Goal: Transaction & Acquisition: Purchase product/service

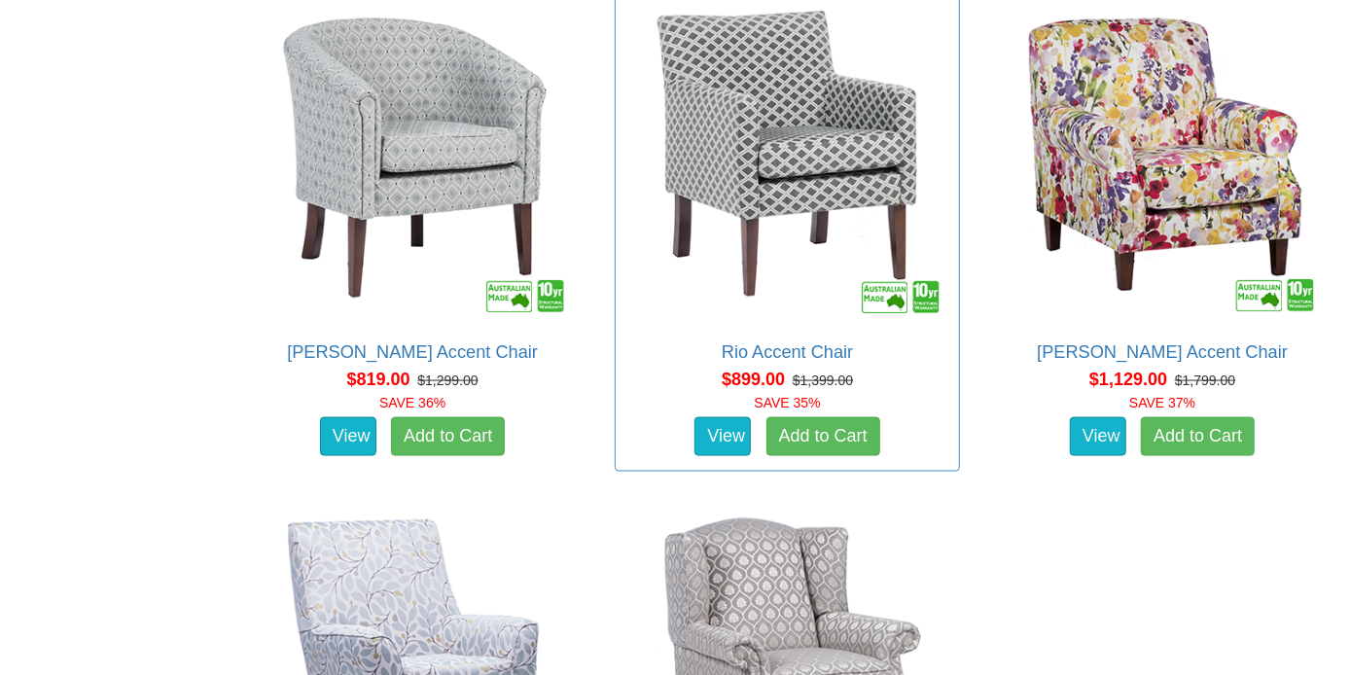
scroll to position [1653, 0]
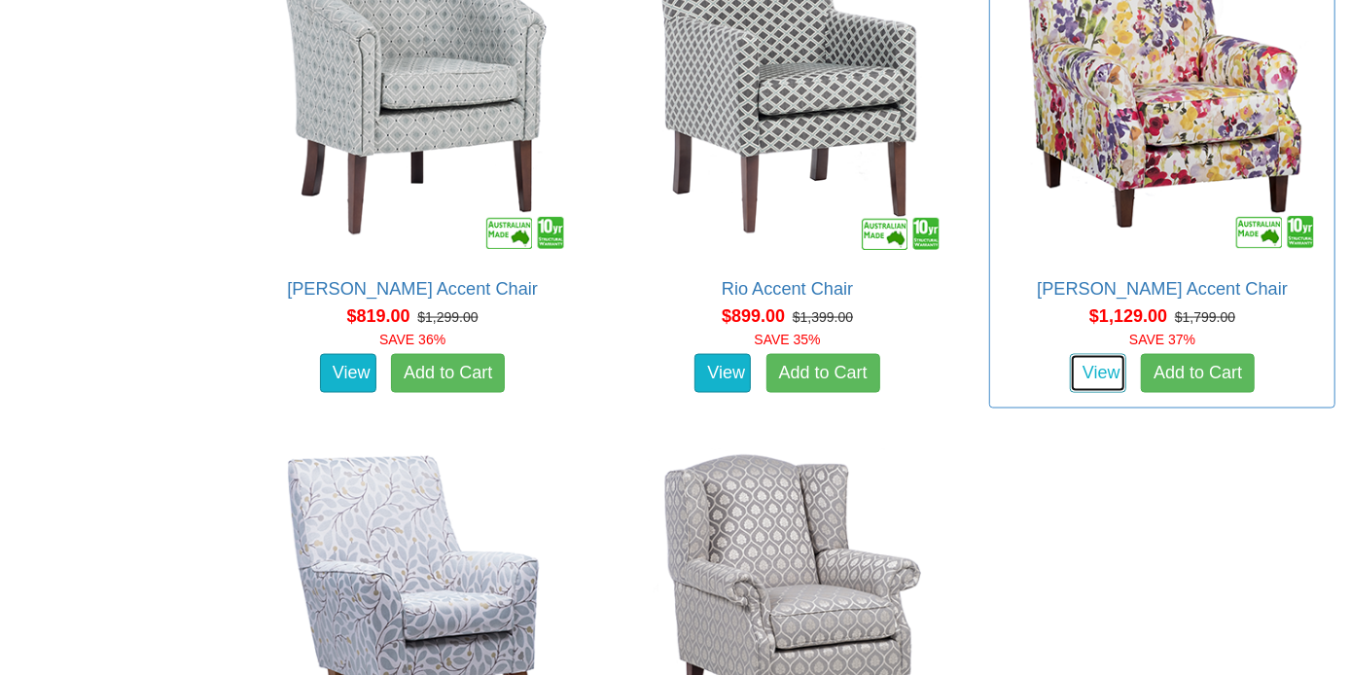
click at [1079, 354] on link "View" at bounding box center [1098, 373] width 56 height 39
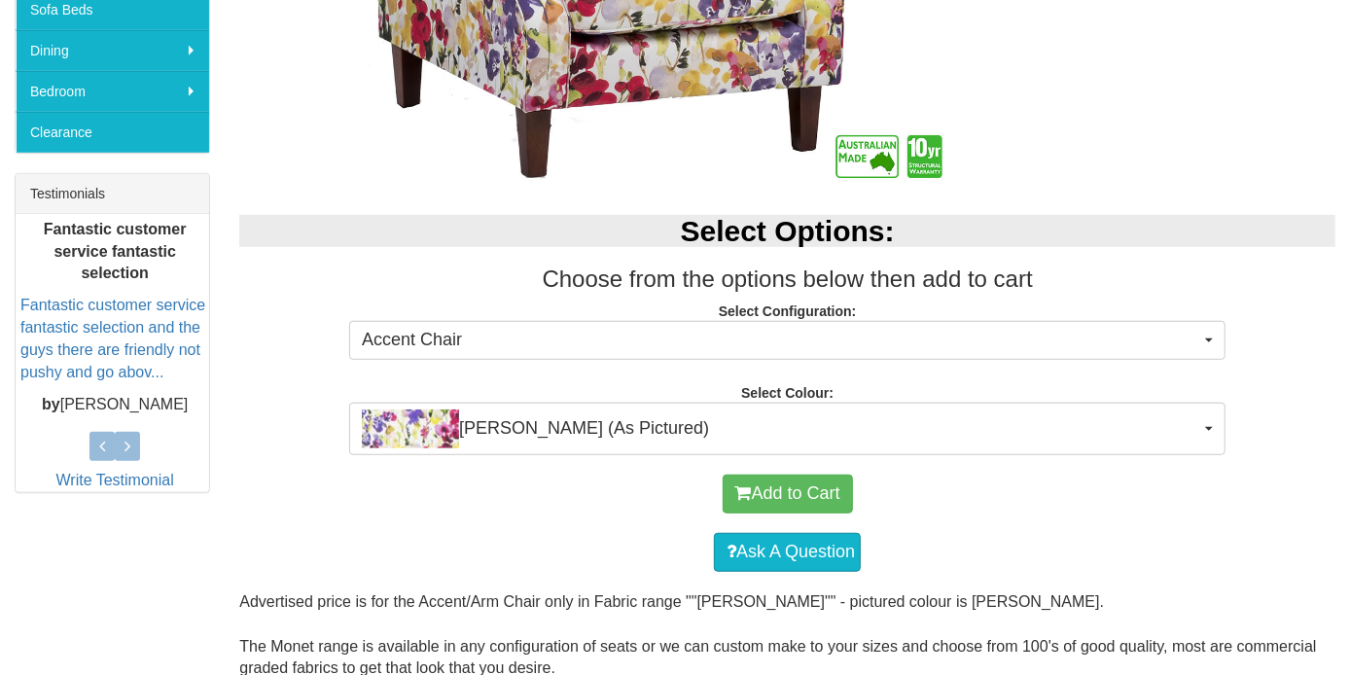
scroll to position [681, 0]
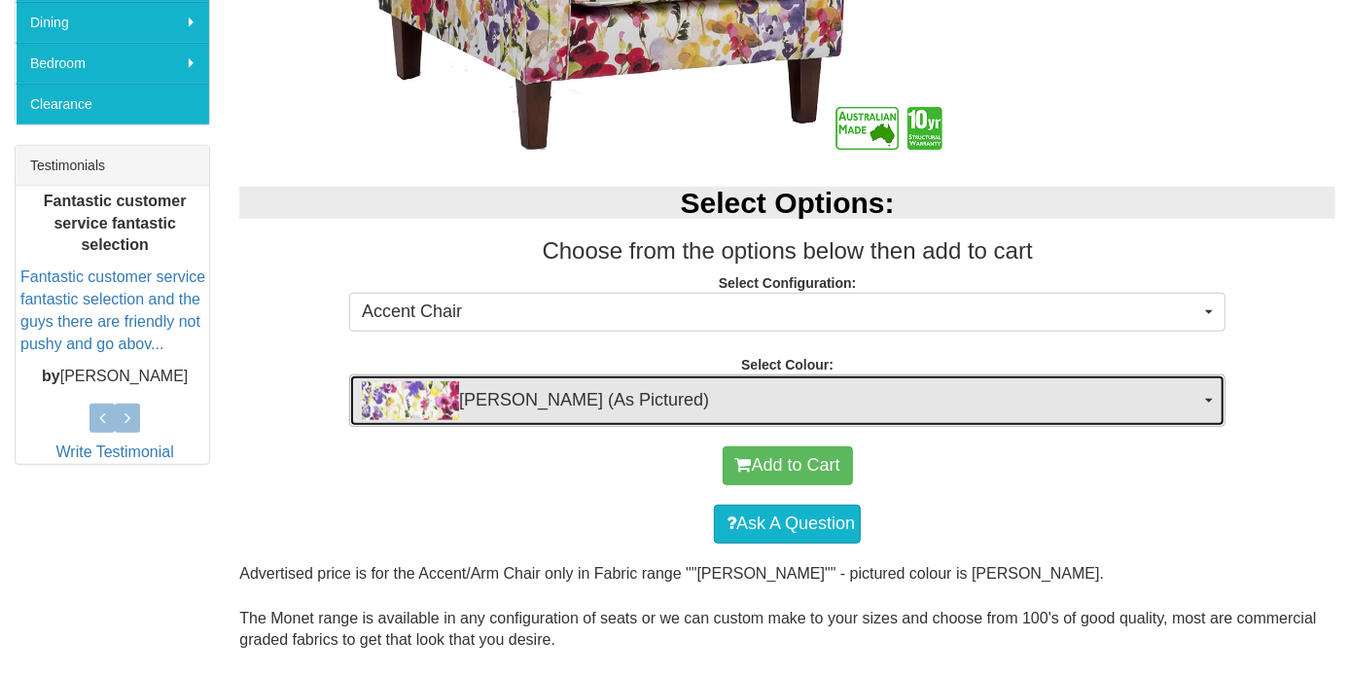
click at [1213, 402] on button "Ingrid Chintz (As Pictured)" at bounding box center [787, 400] width 876 height 53
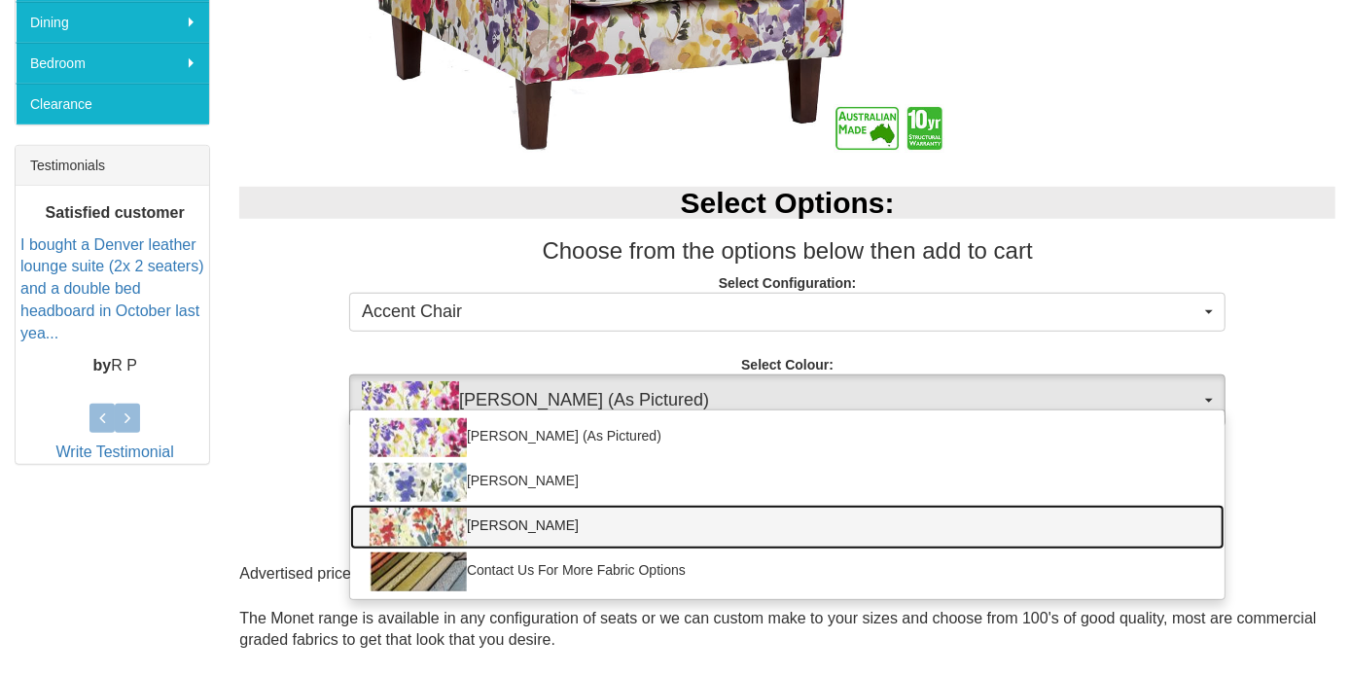
click at [422, 521] on img at bounding box center [417, 527] width 97 height 39
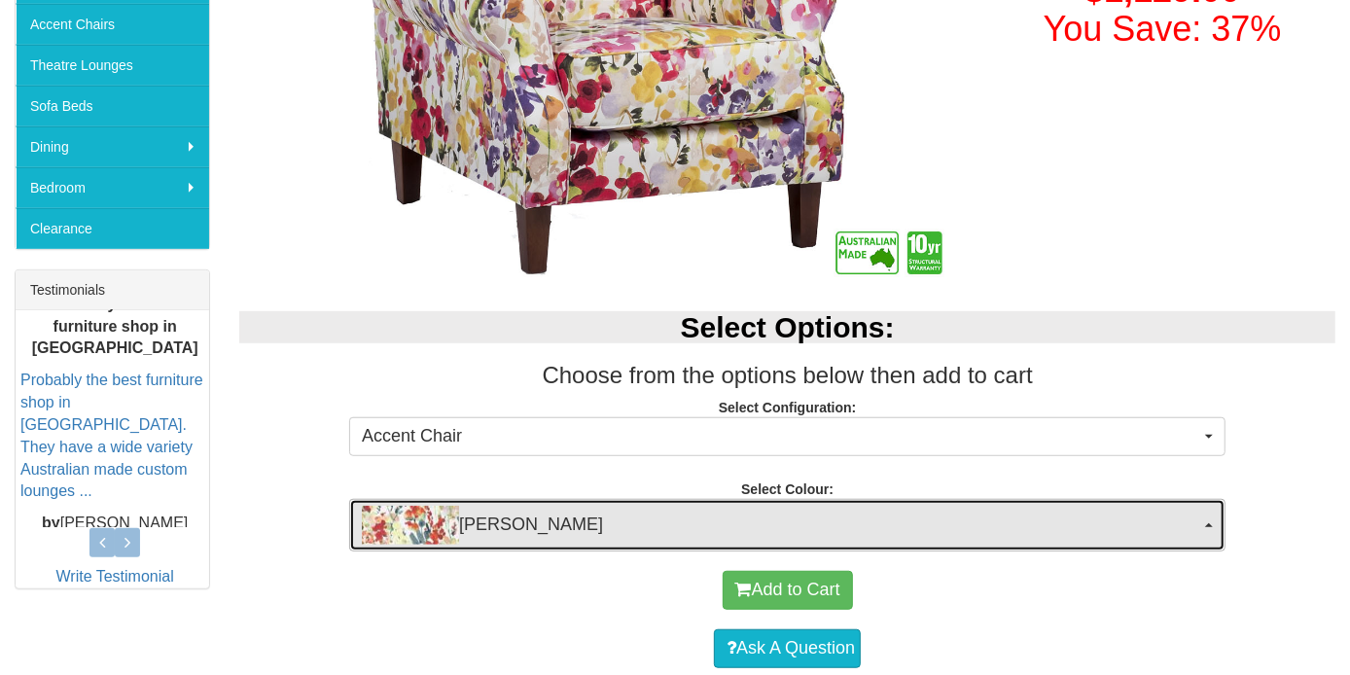
scroll to position [583, 0]
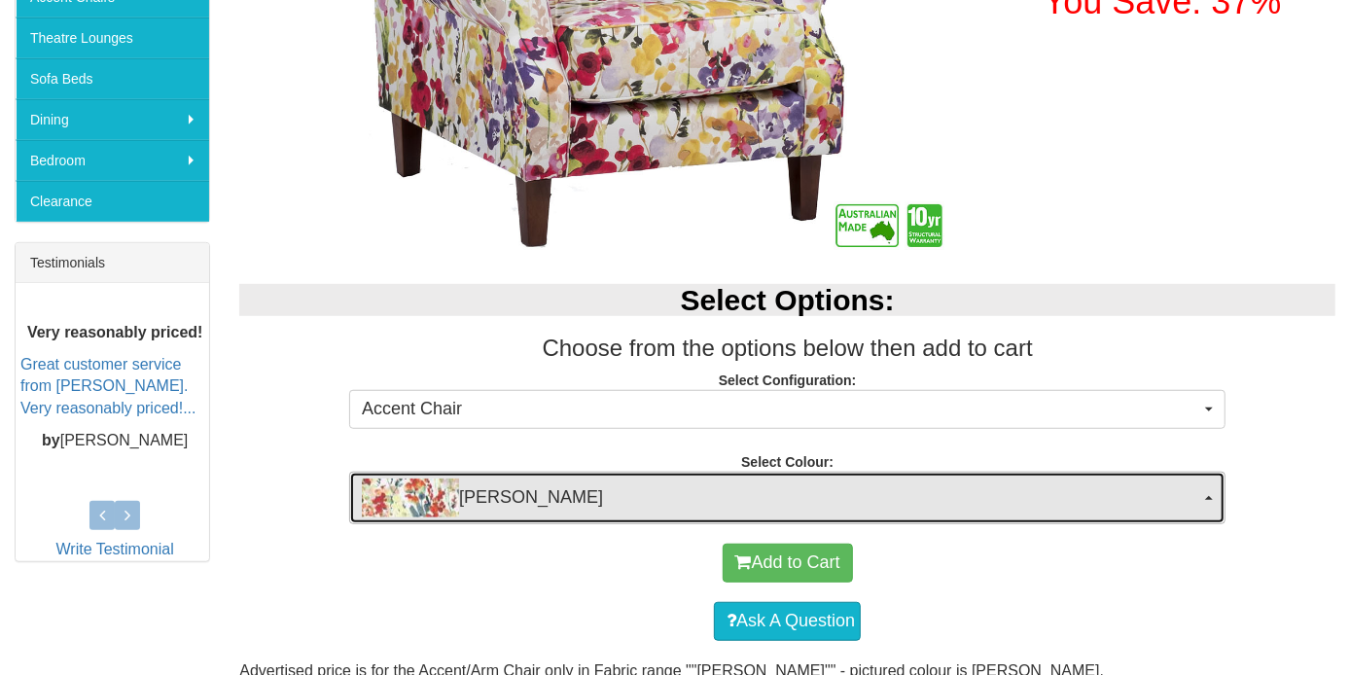
click at [1210, 496] on span "button" at bounding box center [1209, 498] width 8 height 4
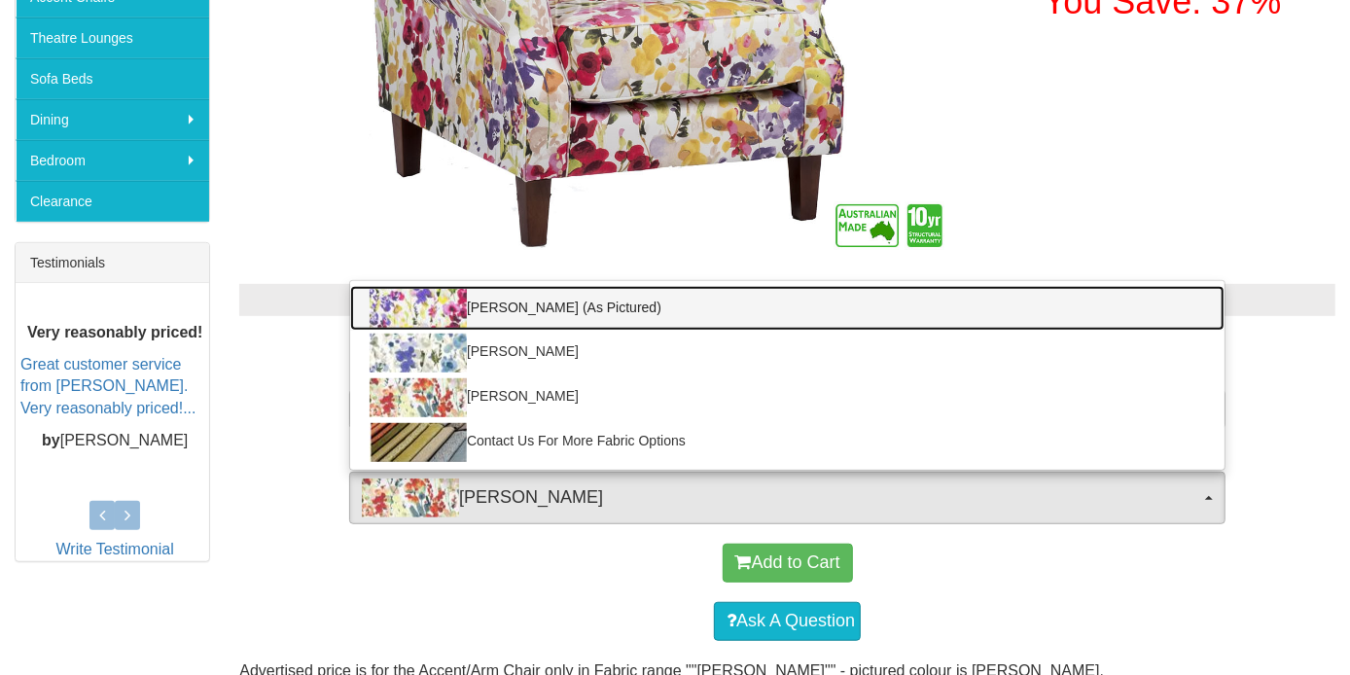
click at [437, 301] on img at bounding box center [417, 308] width 97 height 39
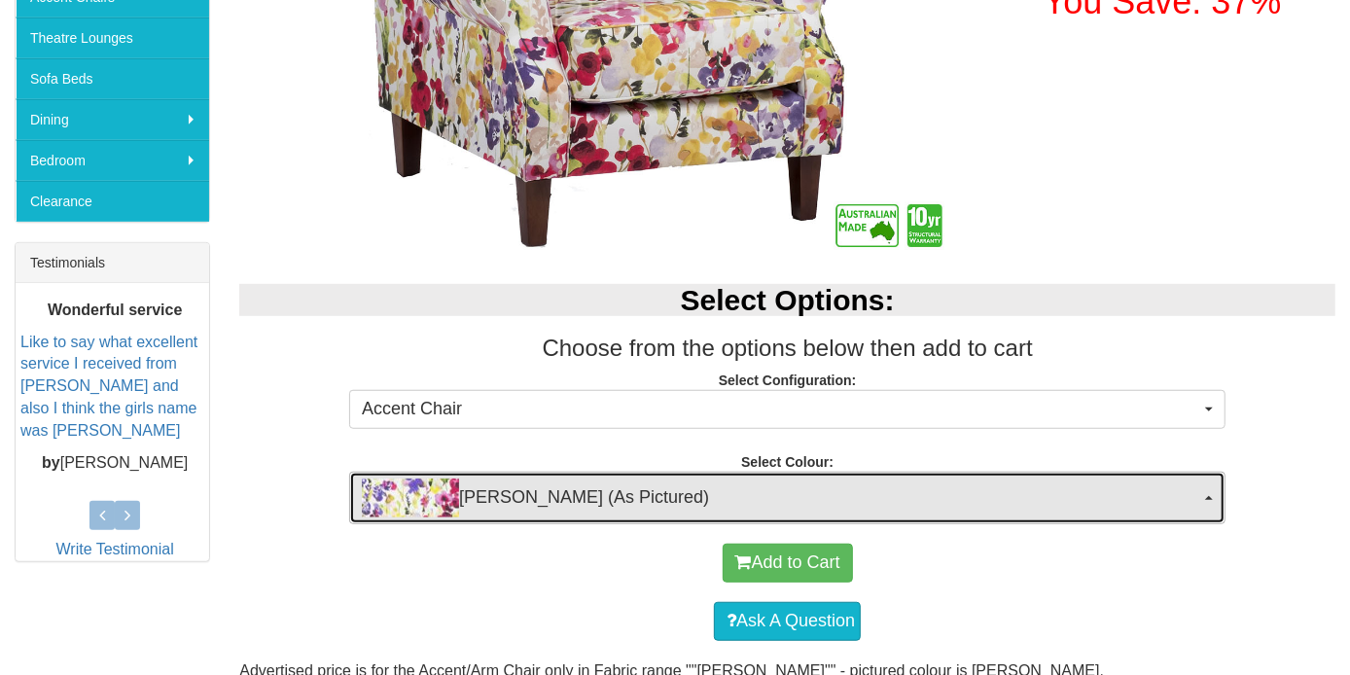
click at [1209, 496] on span "button" at bounding box center [1209, 498] width 8 height 4
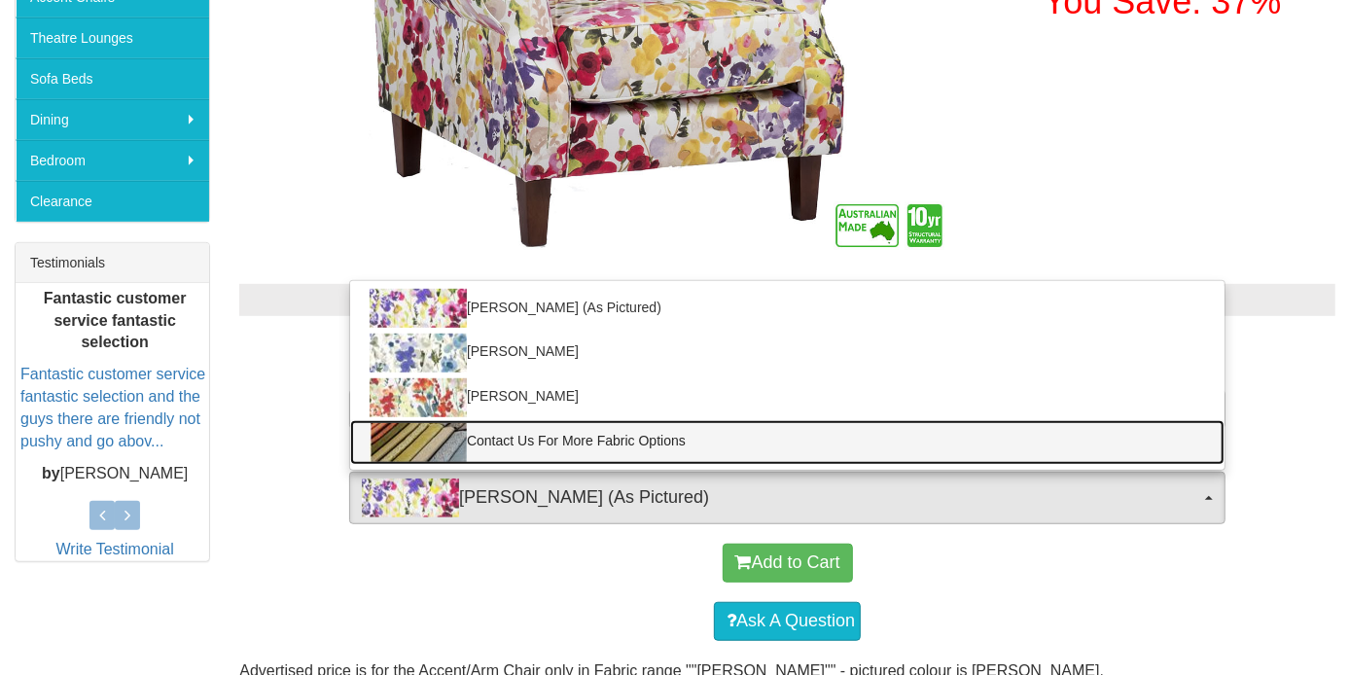
click at [429, 439] on img at bounding box center [417, 442] width 97 height 39
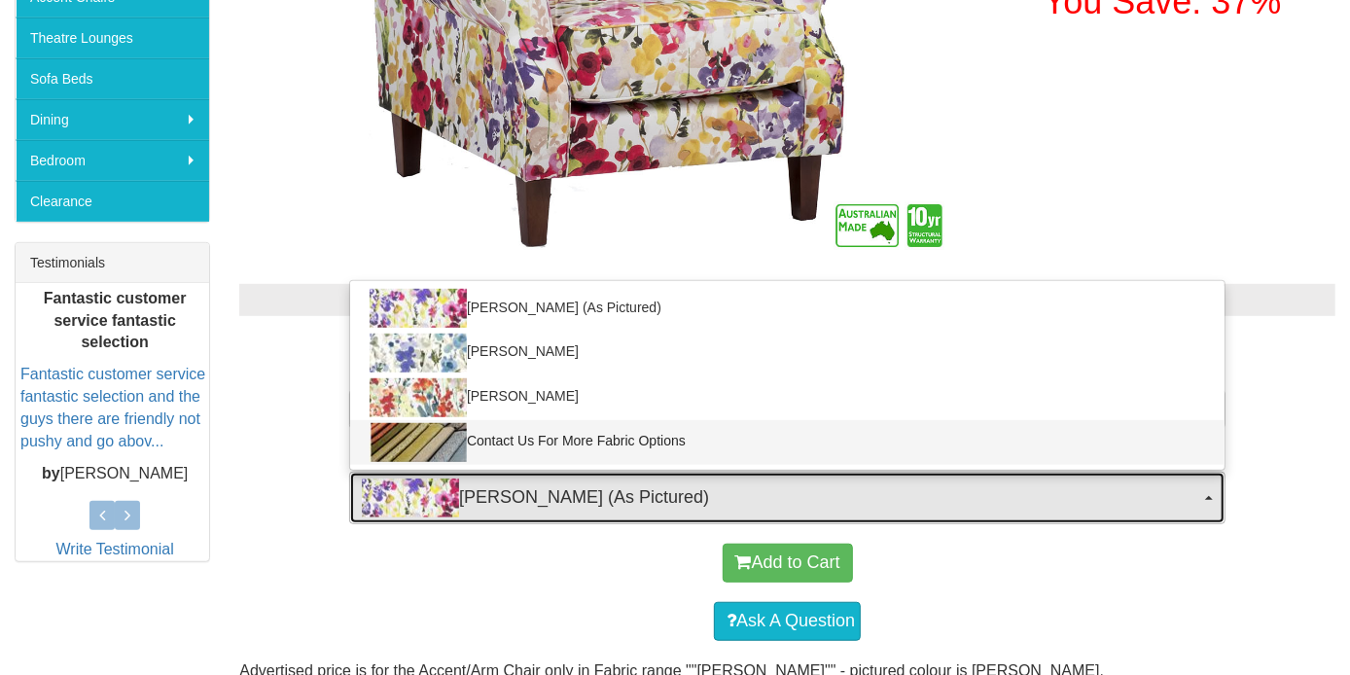
select select "493"
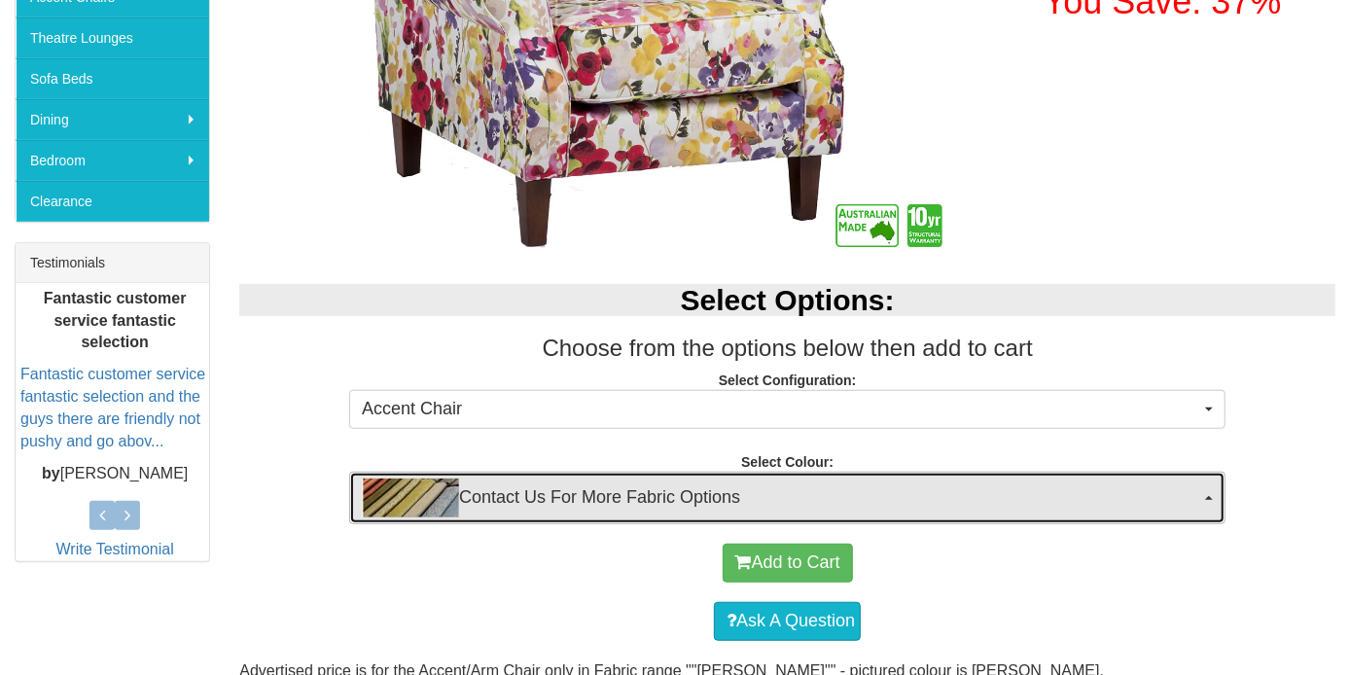
scroll to position [194, 0]
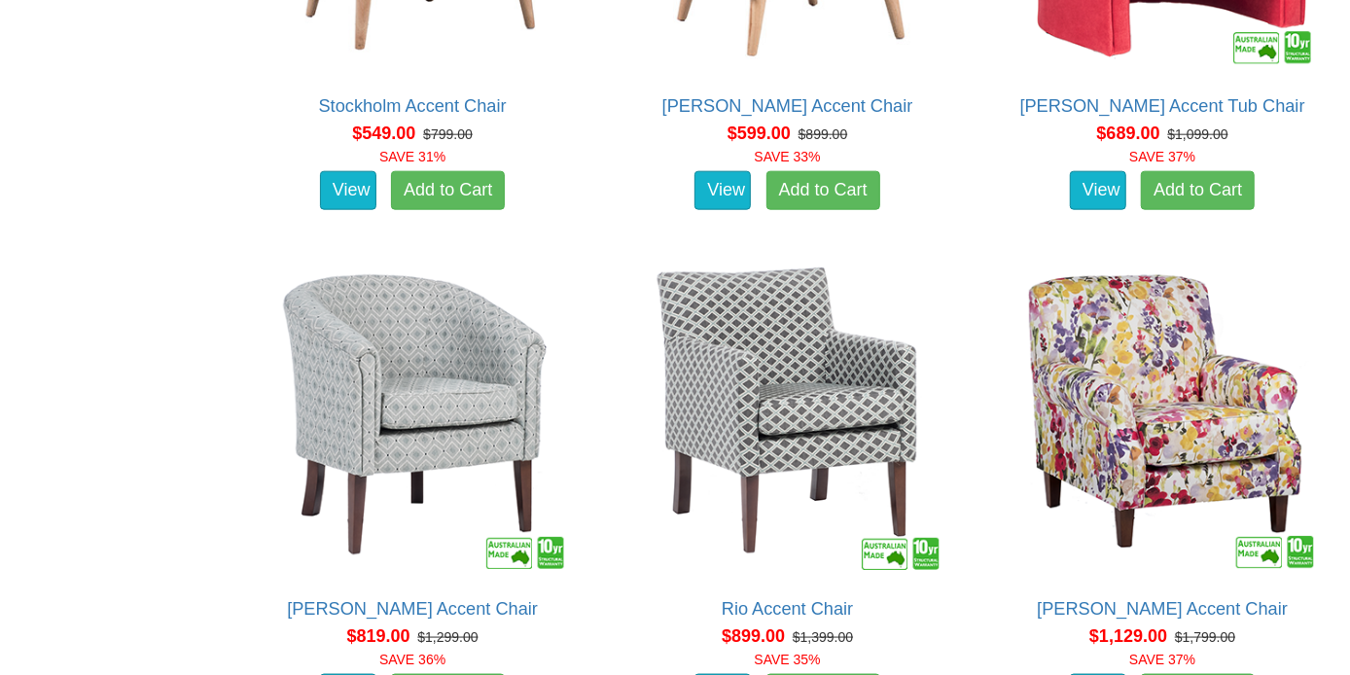
scroll to position [1361, 0]
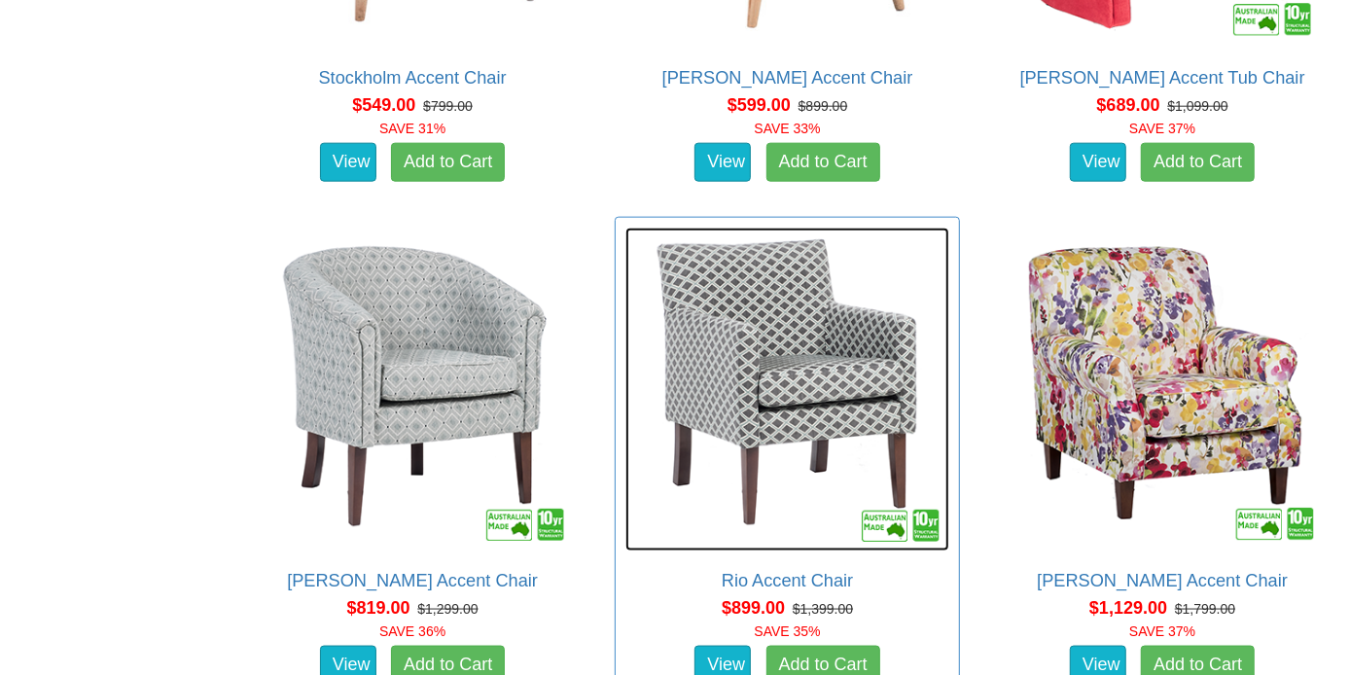
click at [844, 339] on img at bounding box center [787, 390] width 325 height 325
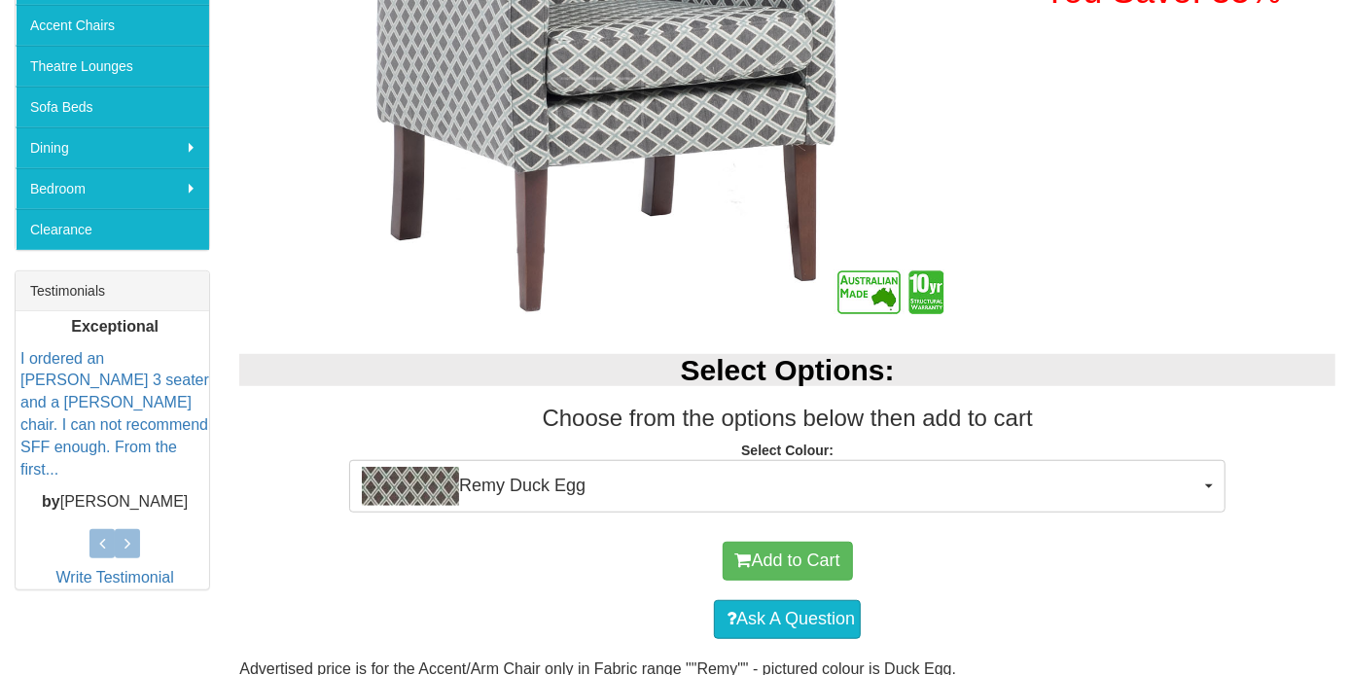
scroll to position [583, 0]
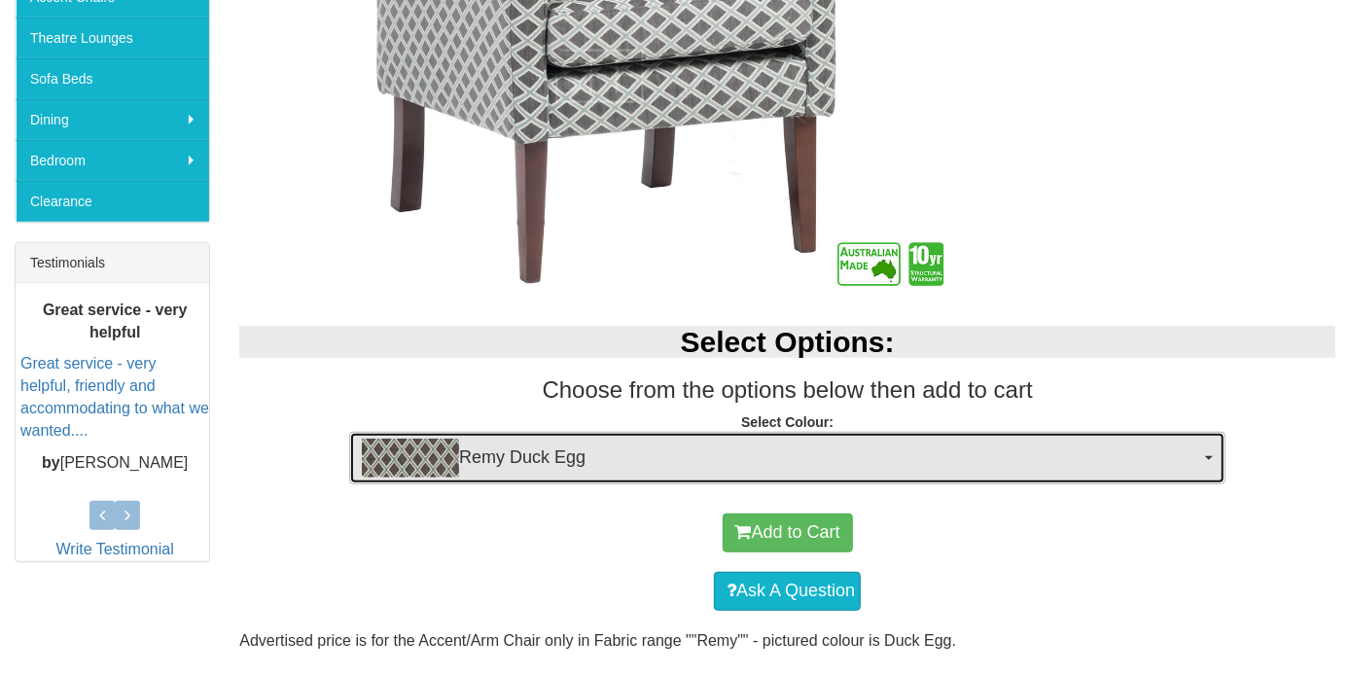
click at [1212, 449] on button "Remy Duck Egg" at bounding box center [787, 458] width 876 height 53
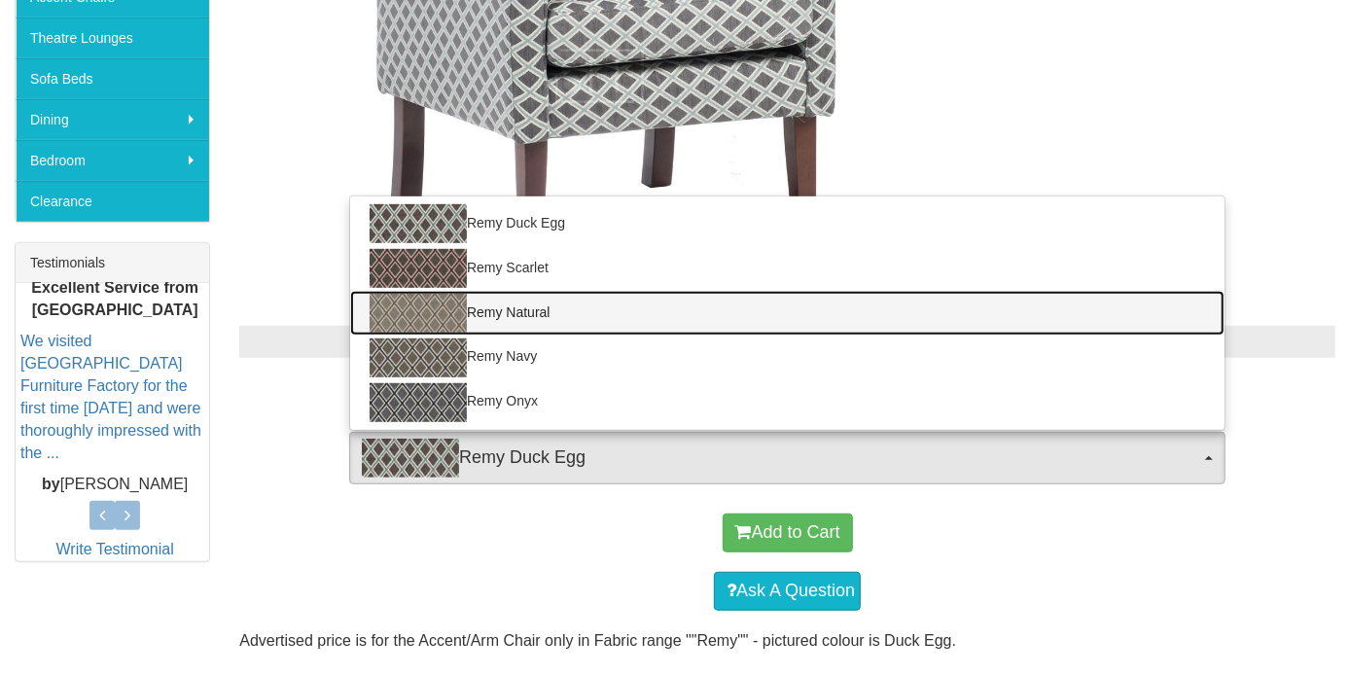
click at [406, 306] on img at bounding box center [417, 313] width 97 height 39
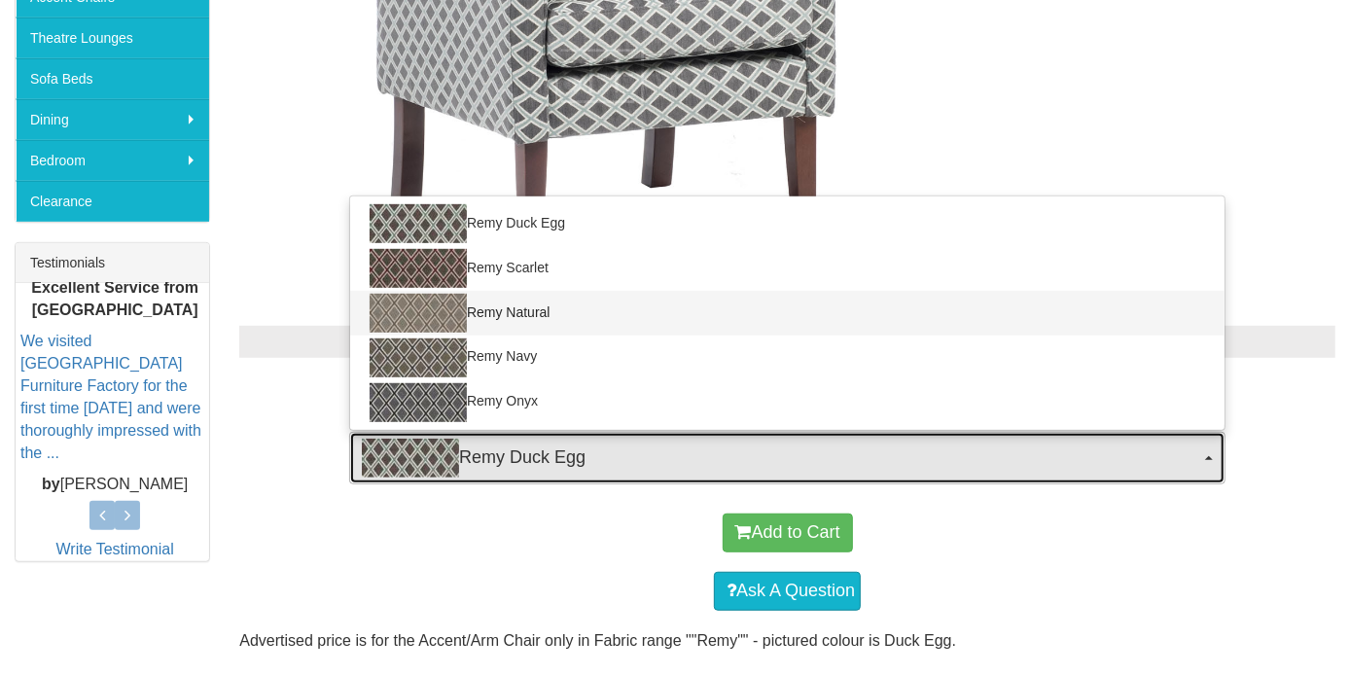
select select "881"
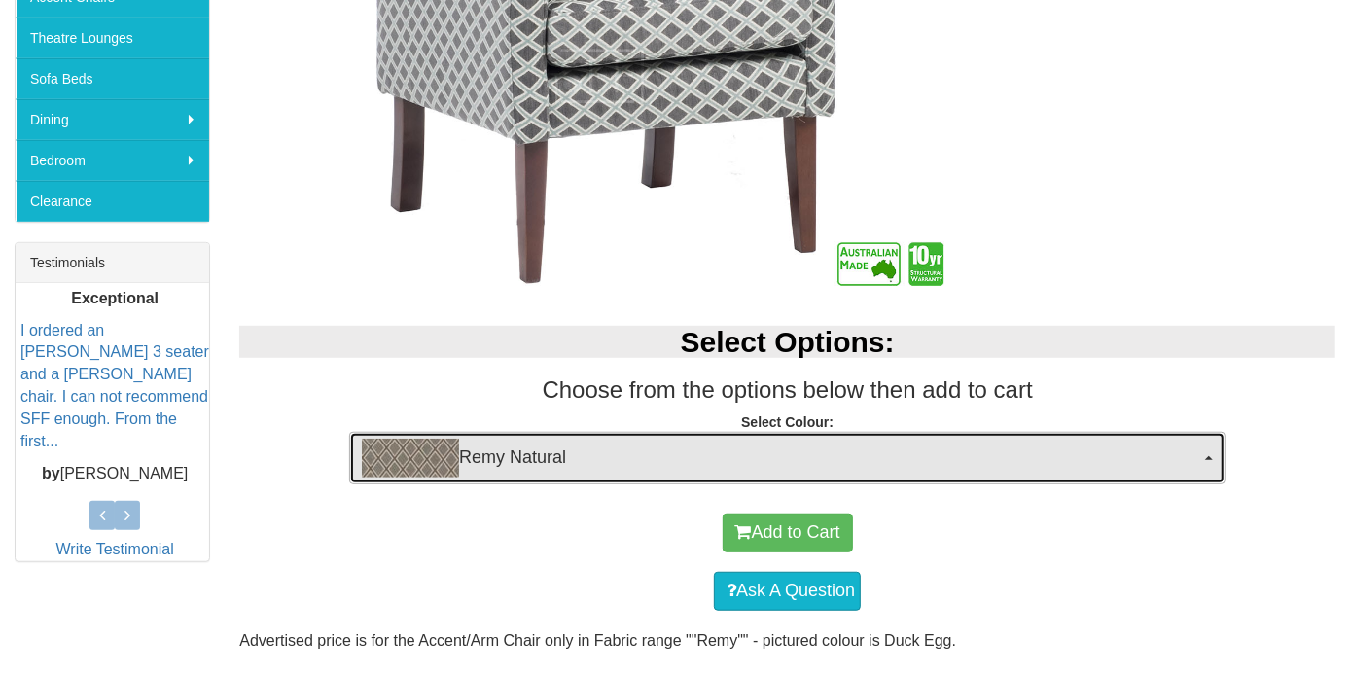
scroll to position [681, 0]
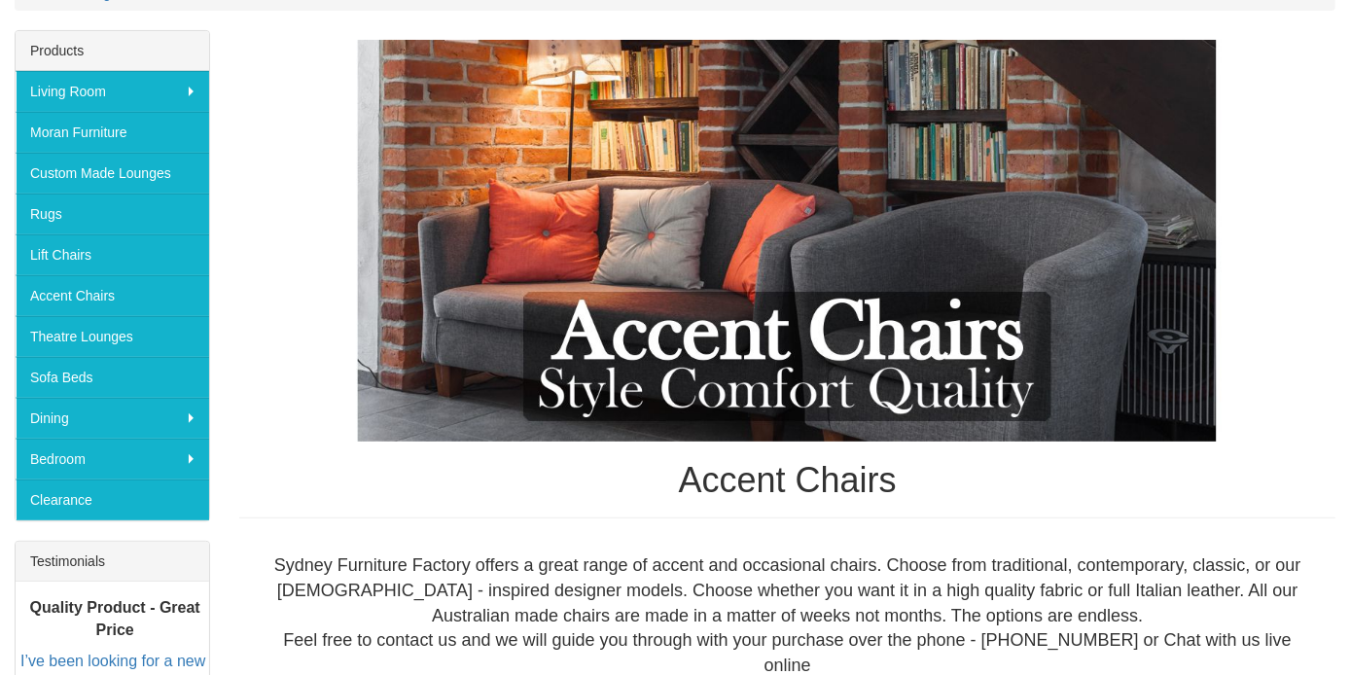
scroll to position [194, 0]
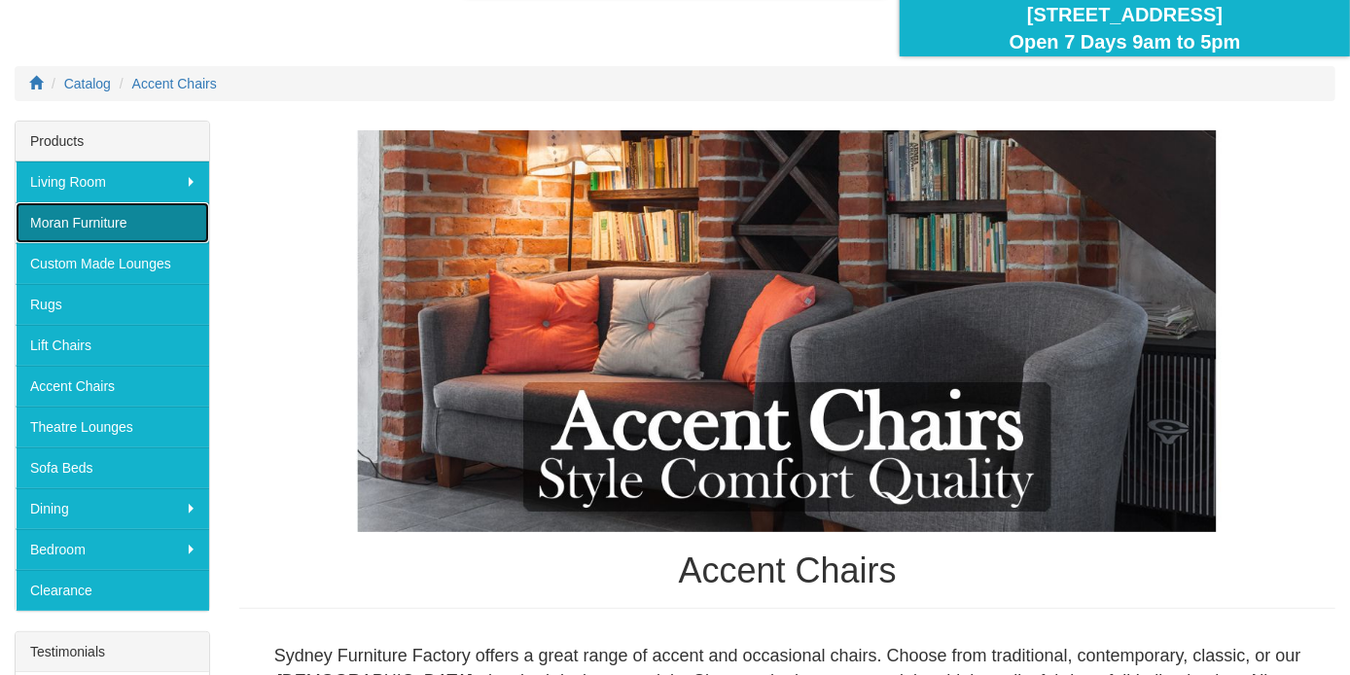
click at [129, 218] on link "Moran Furniture" at bounding box center [112, 222] width 193 height 41
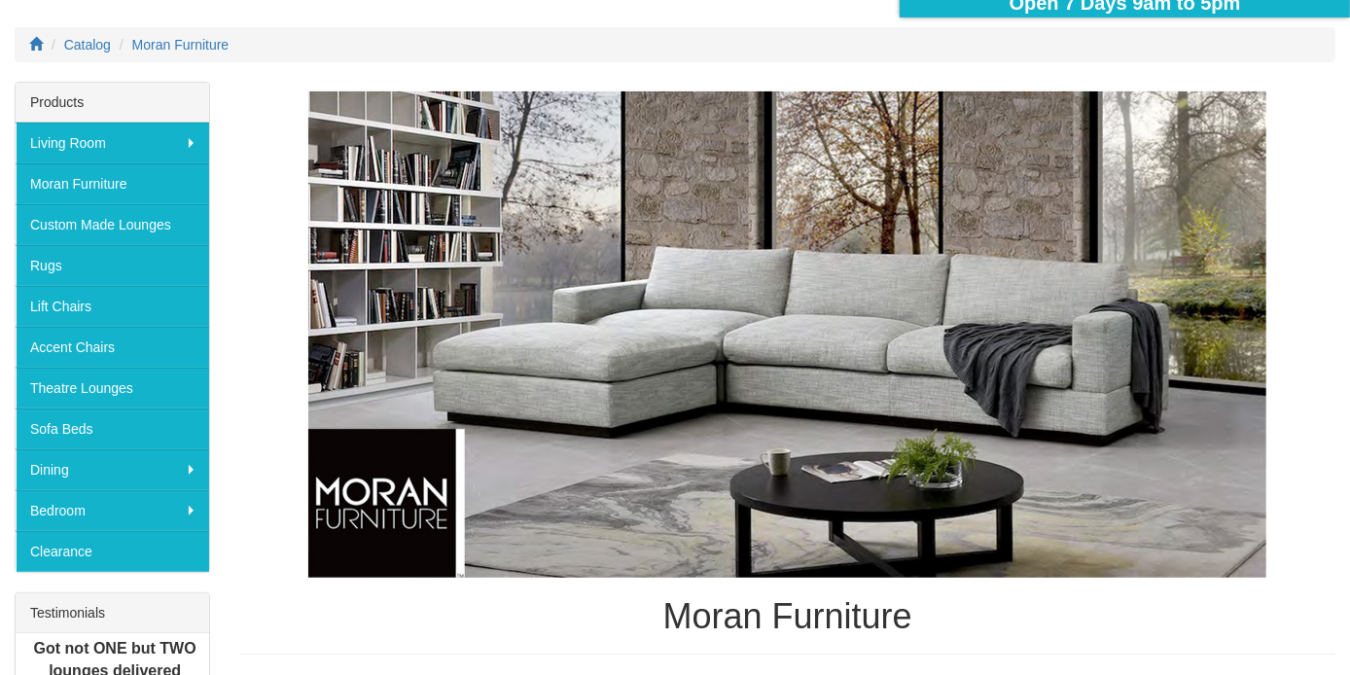
scroll to position [211, 0]
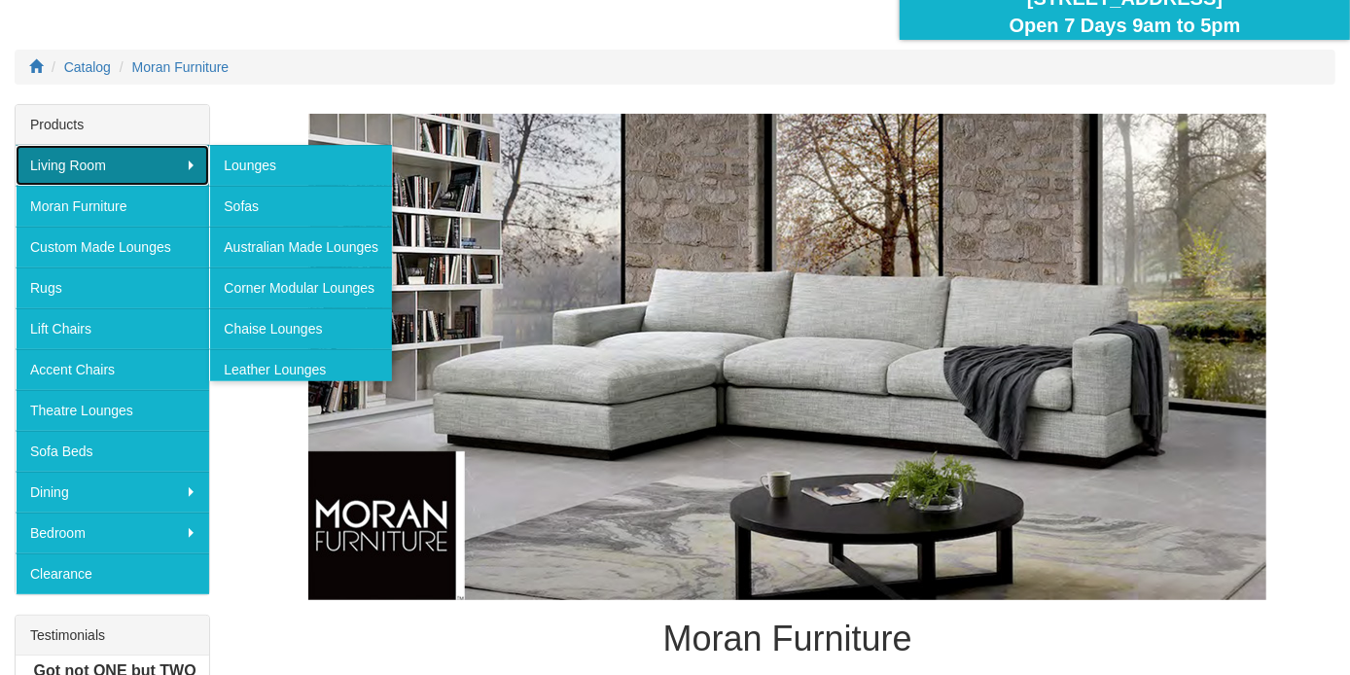
click at [151, 162] on link "Living Room" at bounding box center [112, 165] width 193 height 41
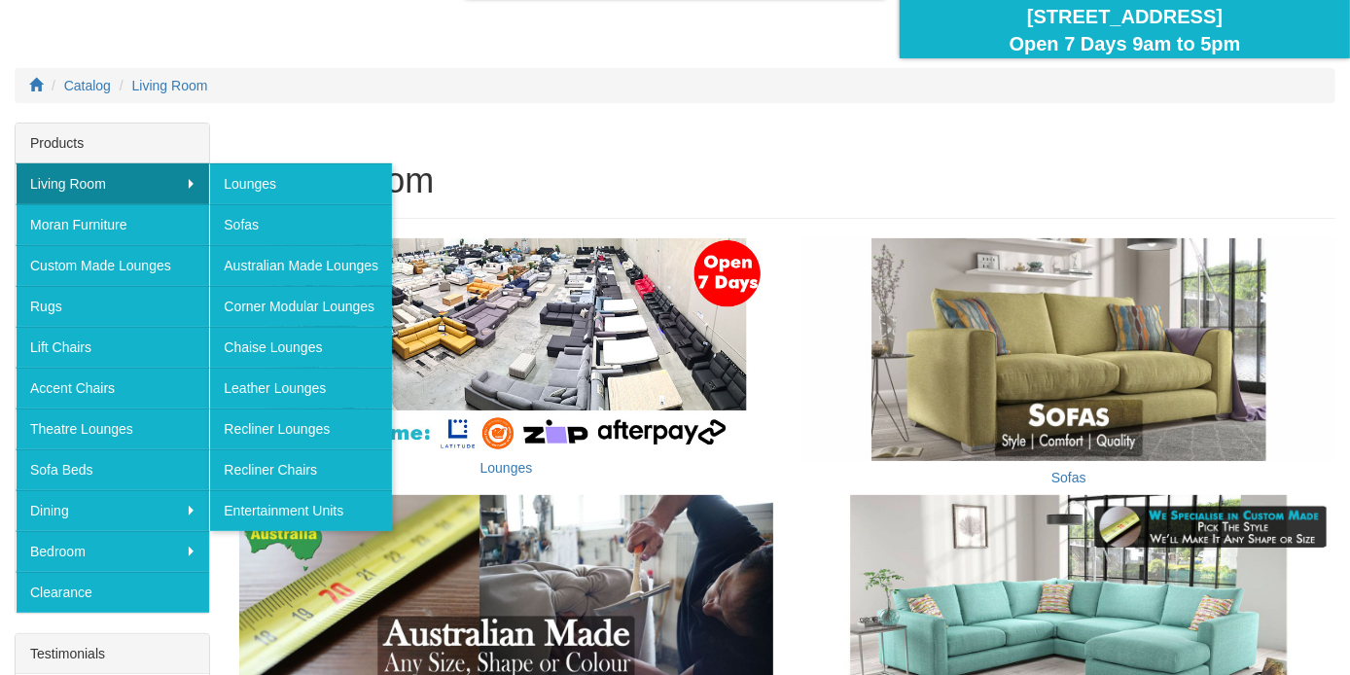
scroll to position [194, 0]
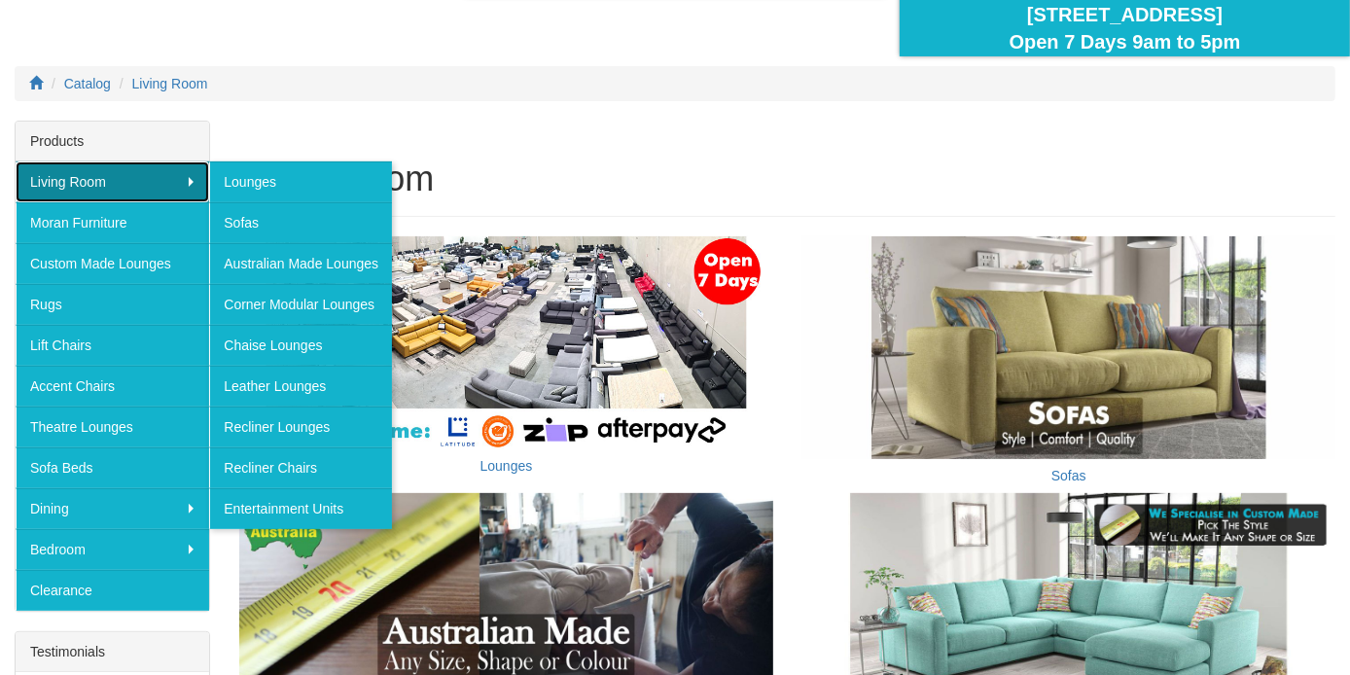
click at [189, 179] on link "Living Room" at bounding box center [112, 181] width 193 height 41
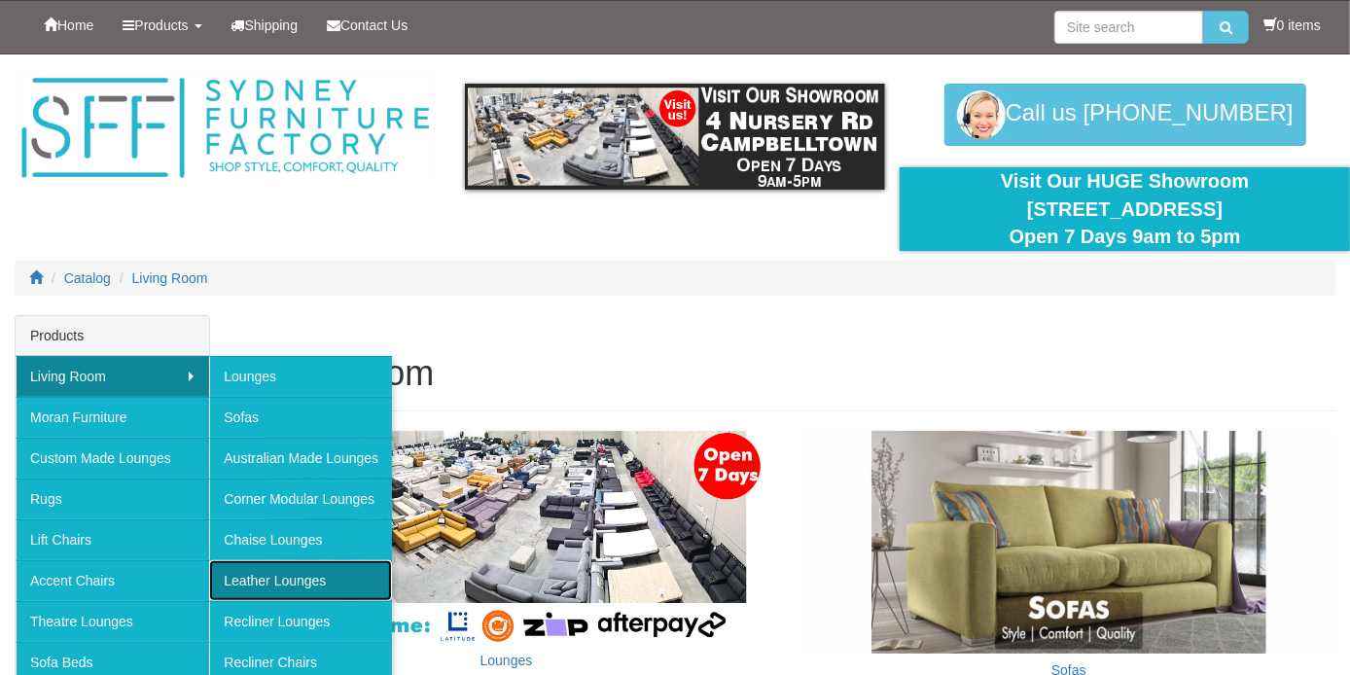
click at [316, 574] on link "Leather Lounges" at bounding box center [300, 580] width 183 height 41
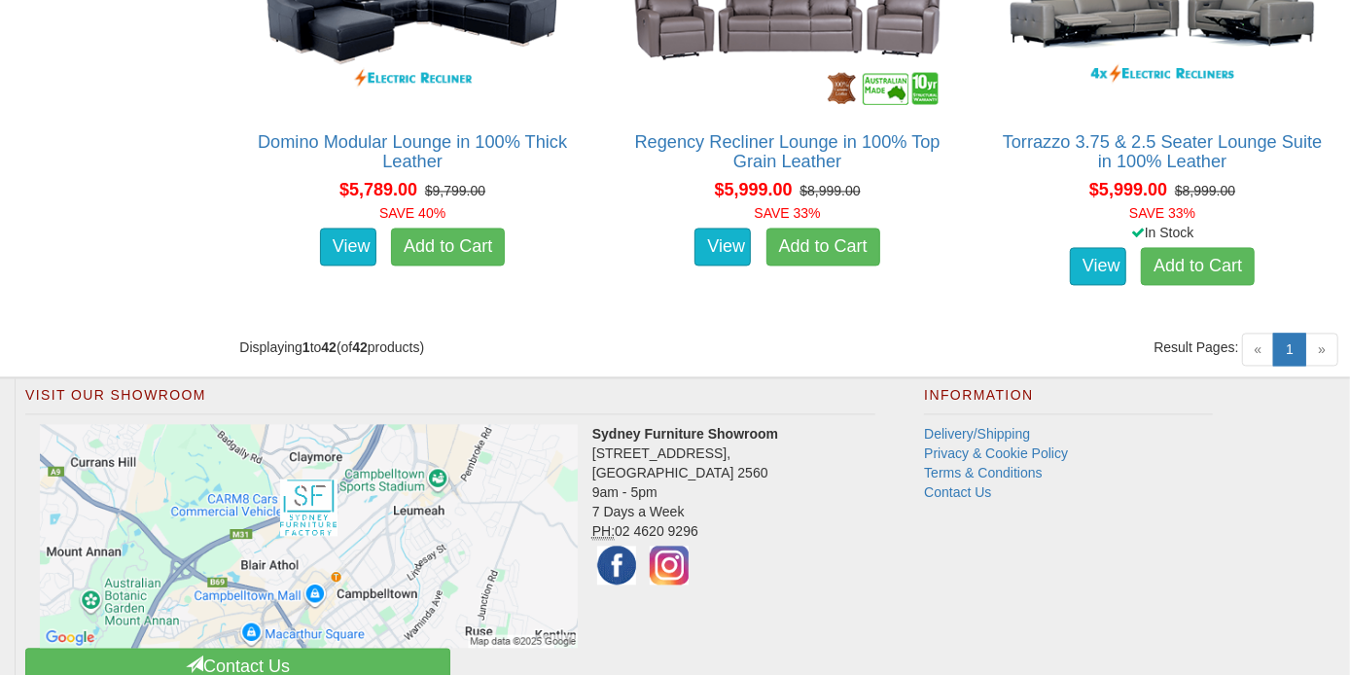
scroll to position [6709, 0]
